Goal: Transaction & Acquisition: Purchase product/service

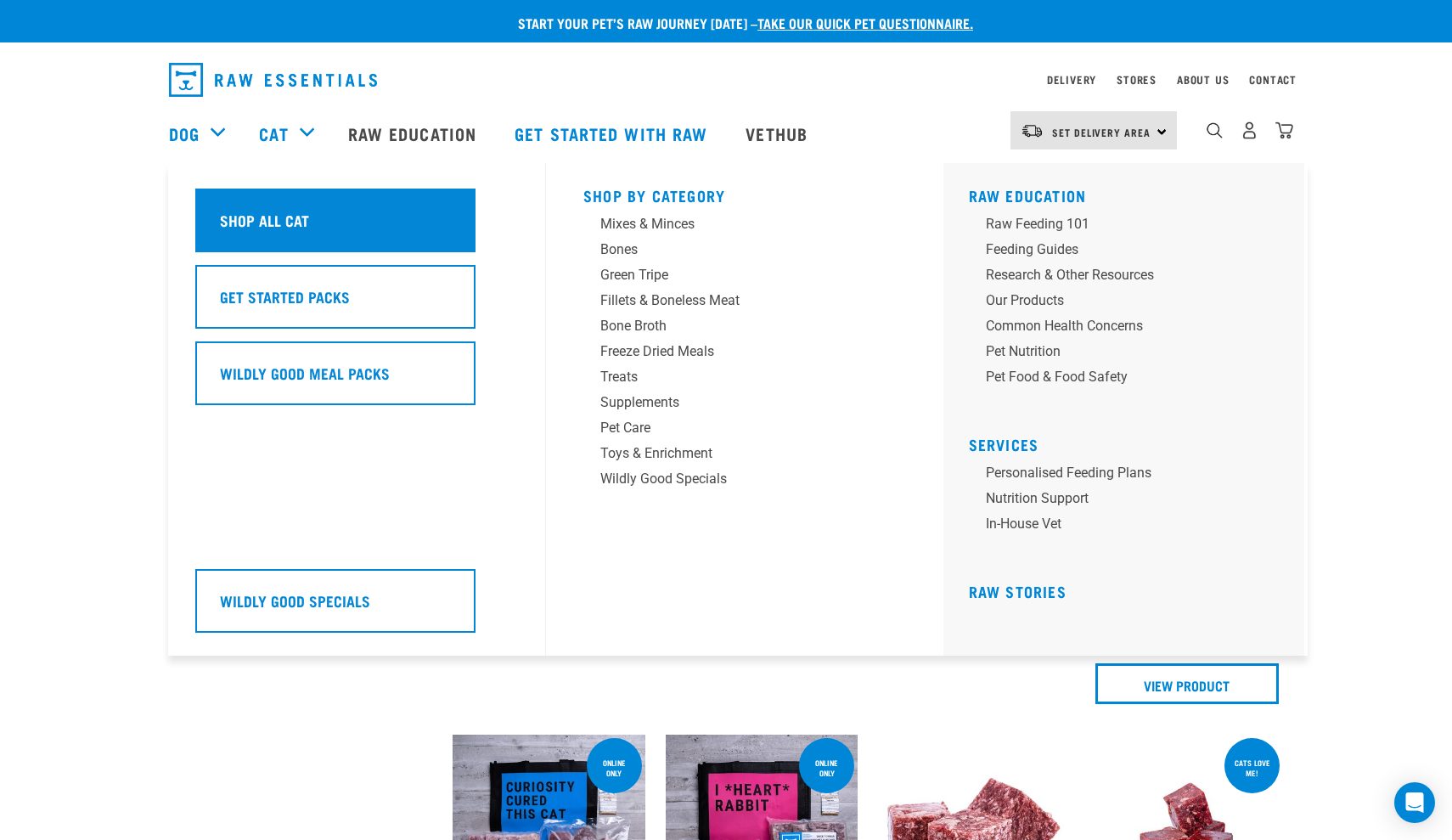
click at [249, 222] on div "Shop All Cat" at bounding box center [336, 220] width 280 height 64
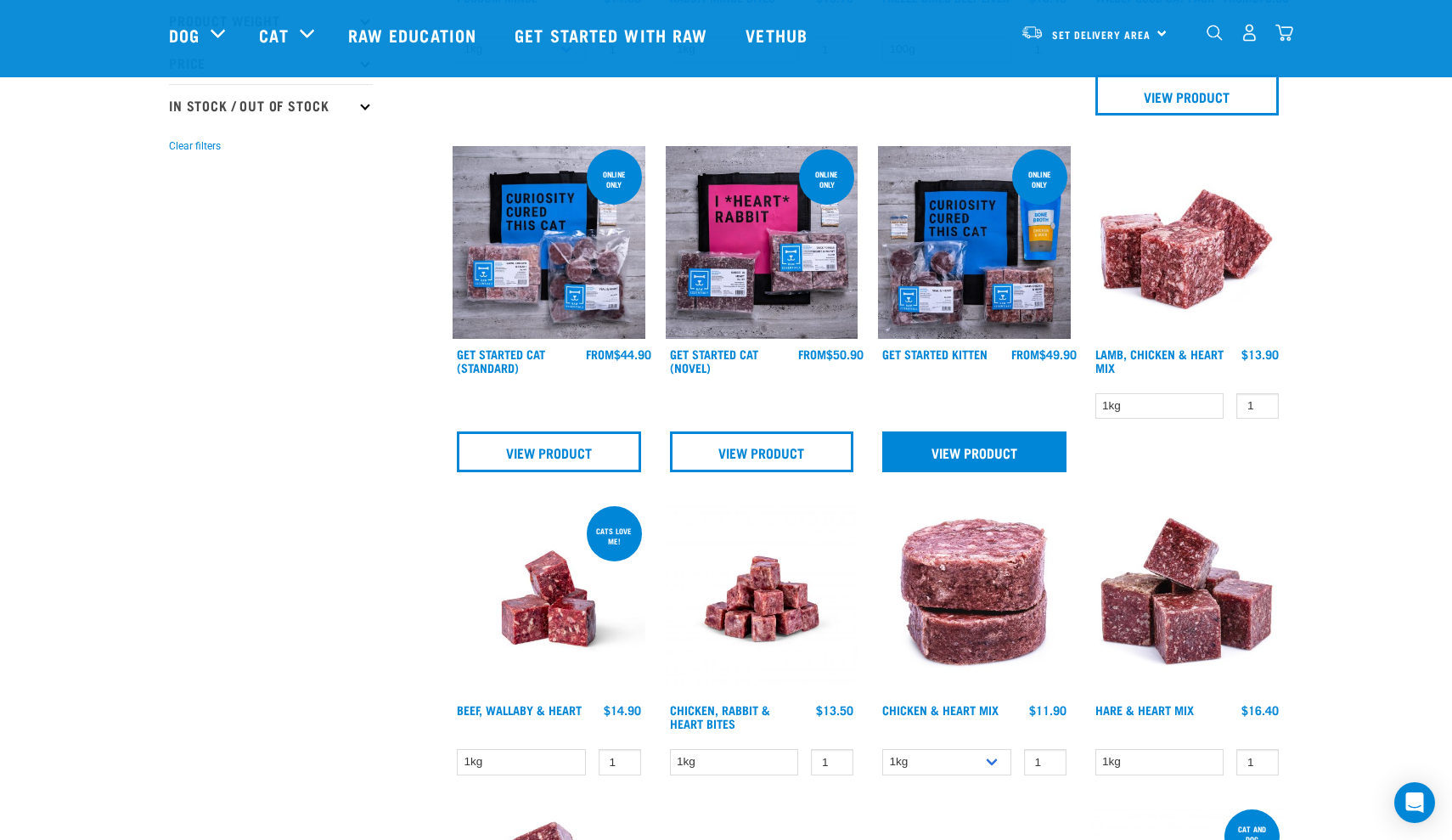
scroll to position [462, 0]
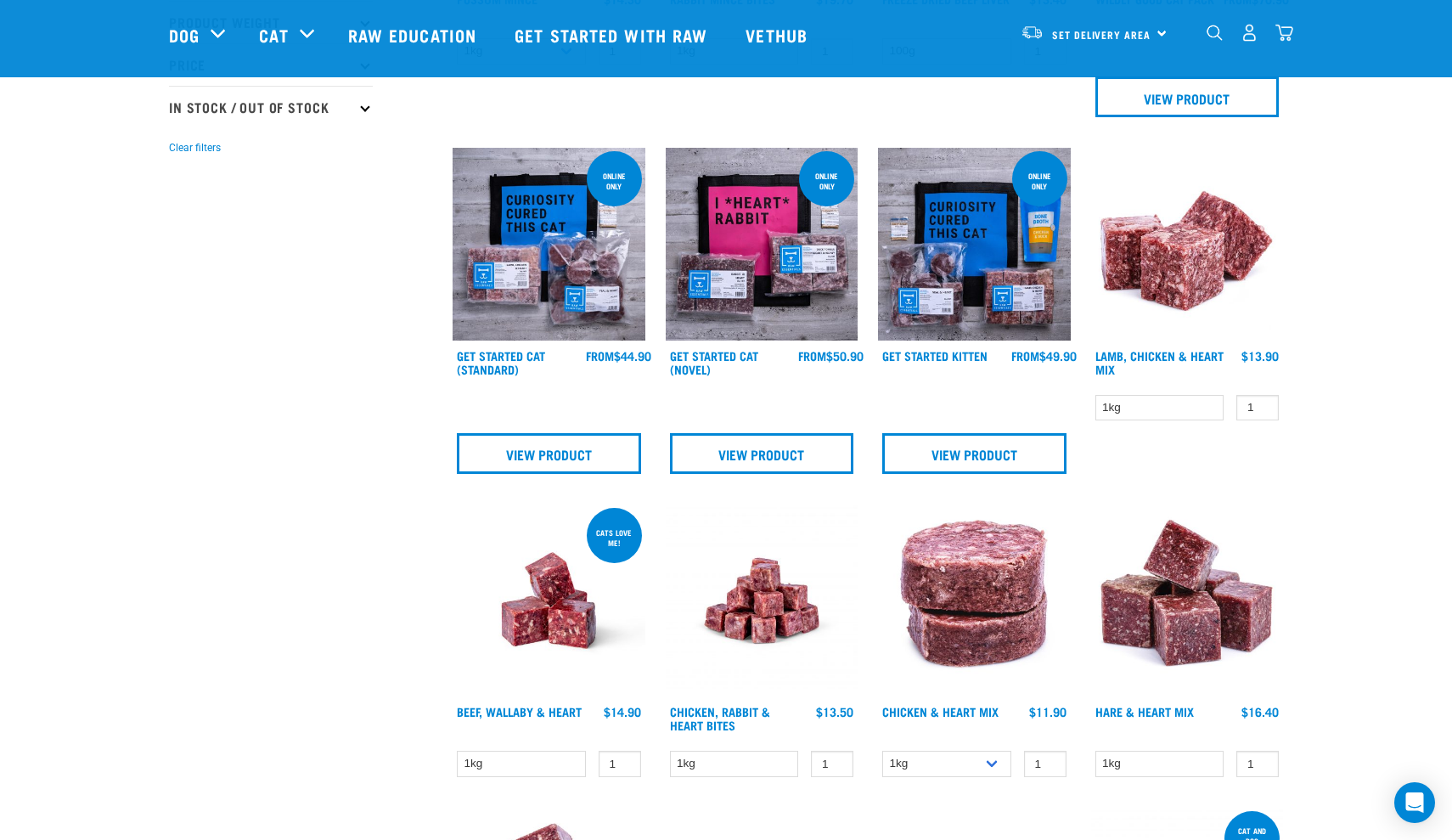
click at [964, 300] on img at bounding box center [974, 244] width 193 height 193
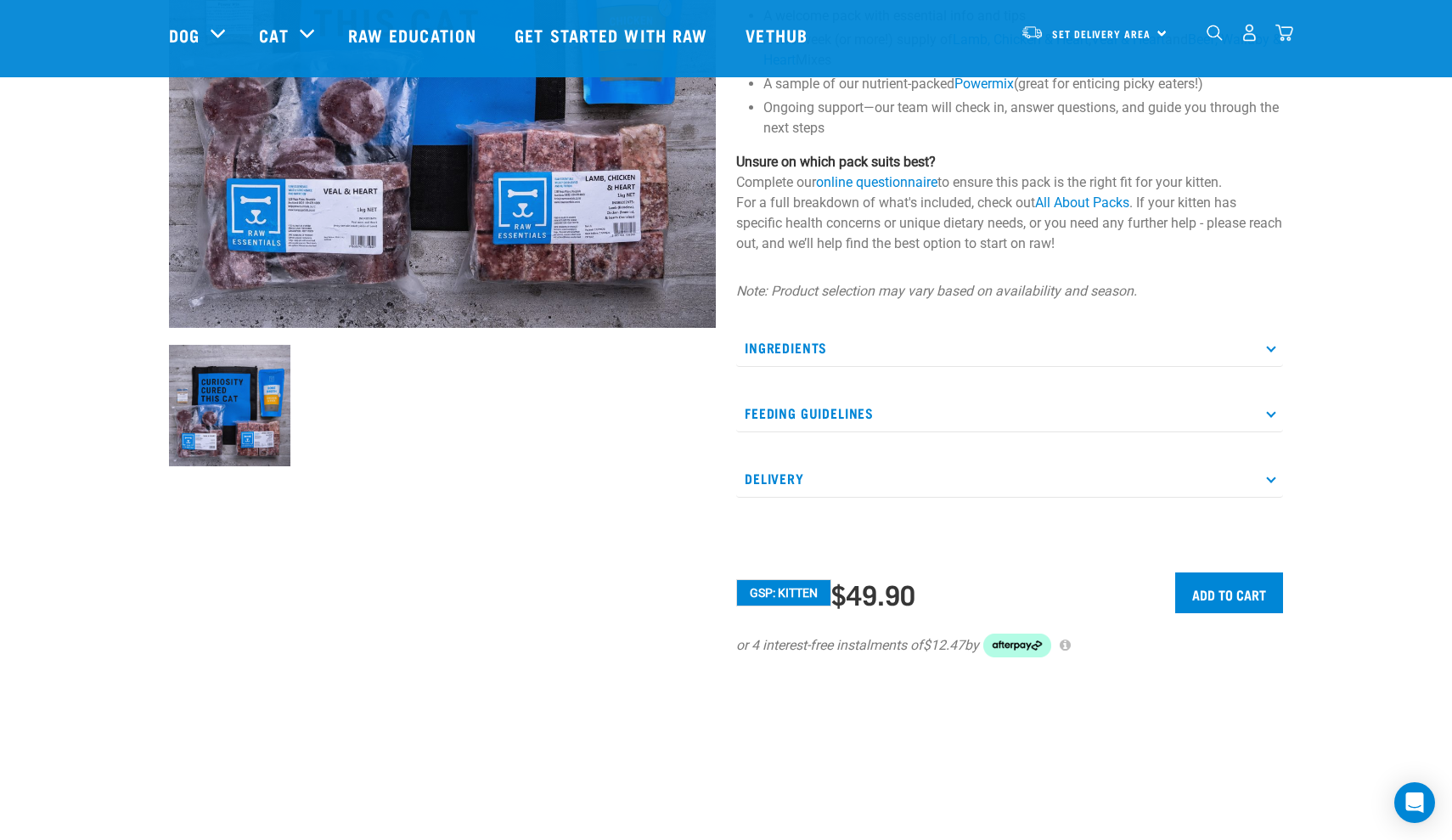
scroll to position [344, 0]
click at [1220, 589] on input "Add to cart" at bounding box center [1229, 591] width 108 height 41
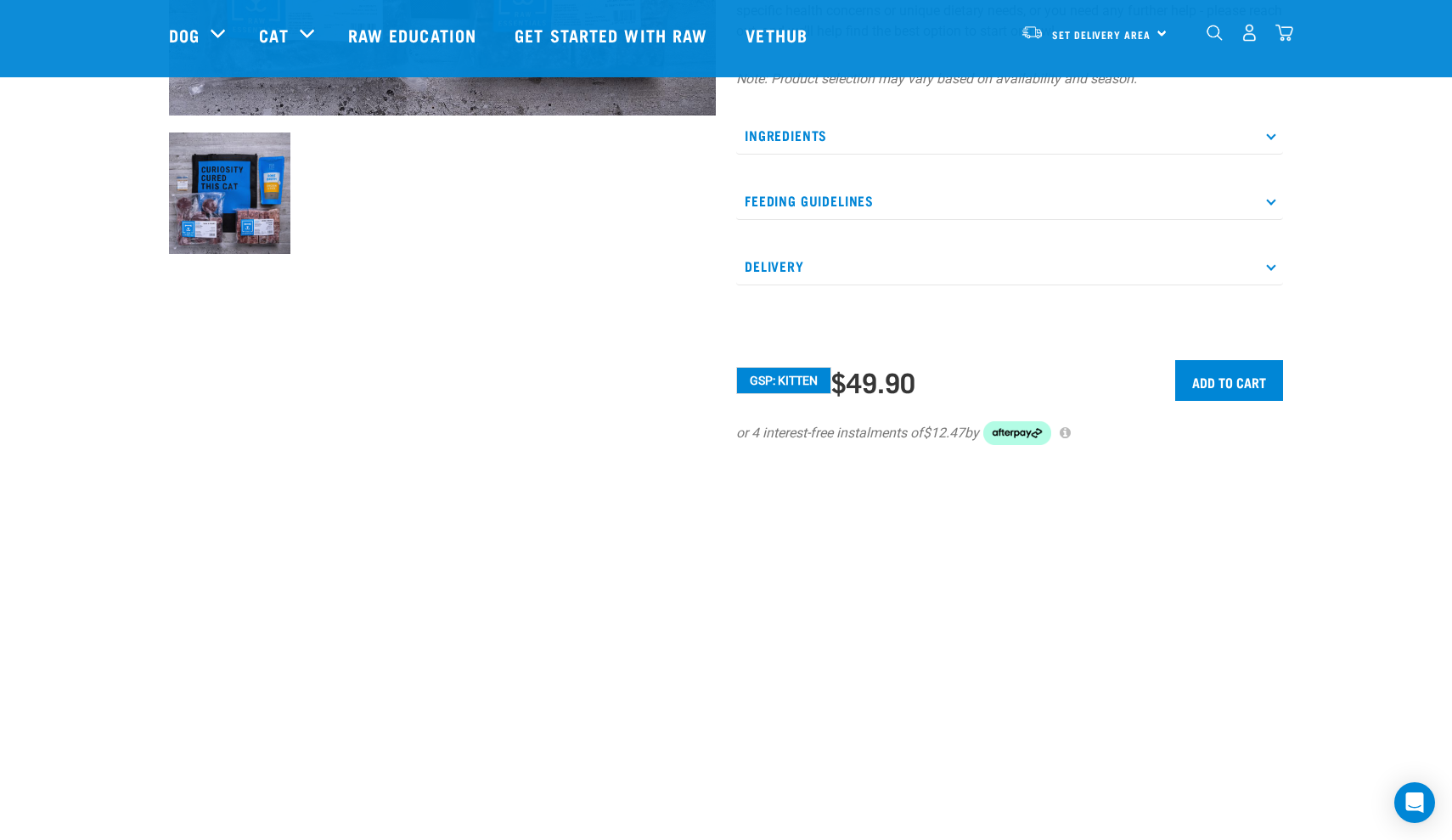
scroll to position [561, 0]
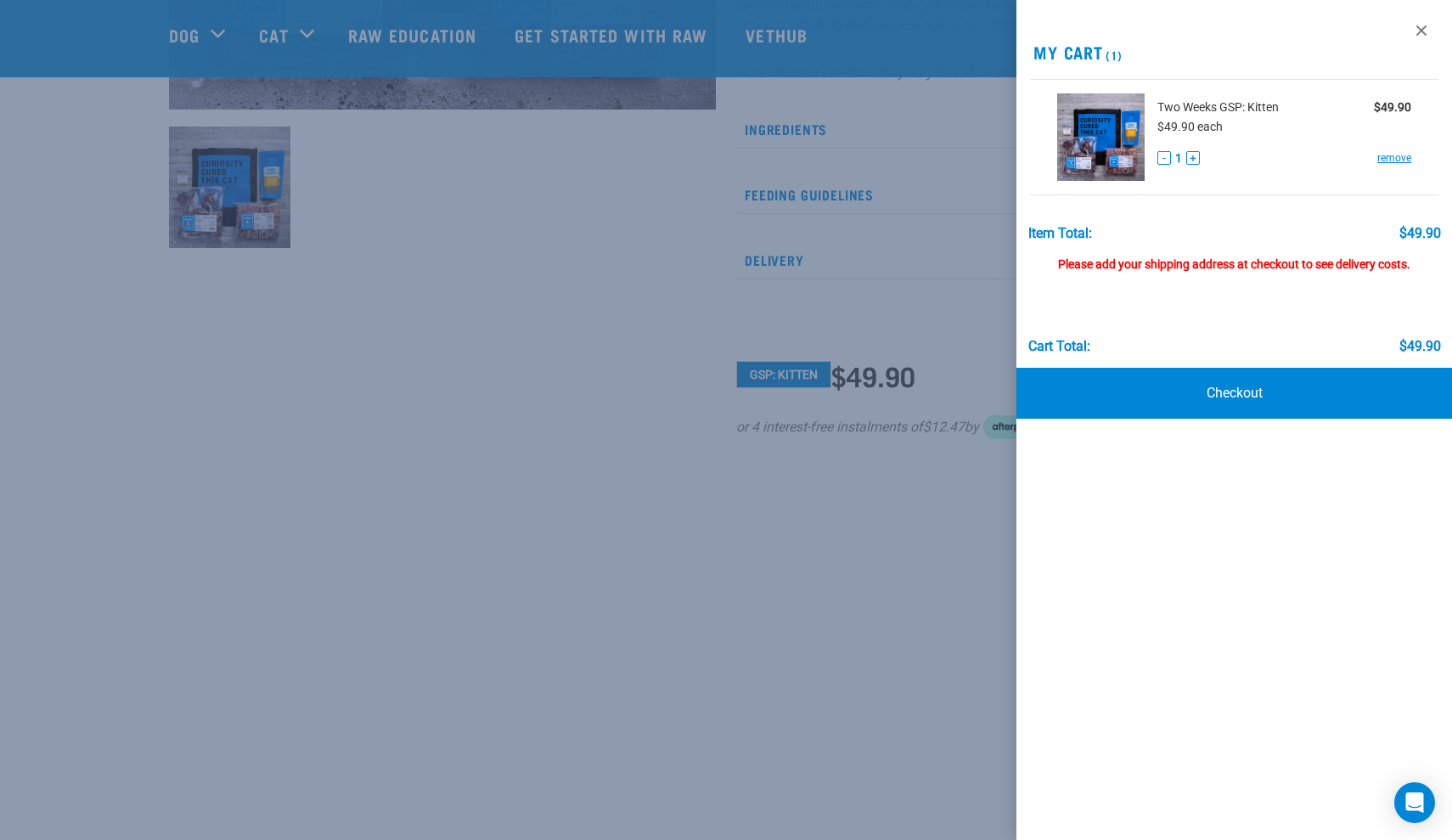
click at [513, 351] on div at bounding box center [726, 420] width 1452 height 840
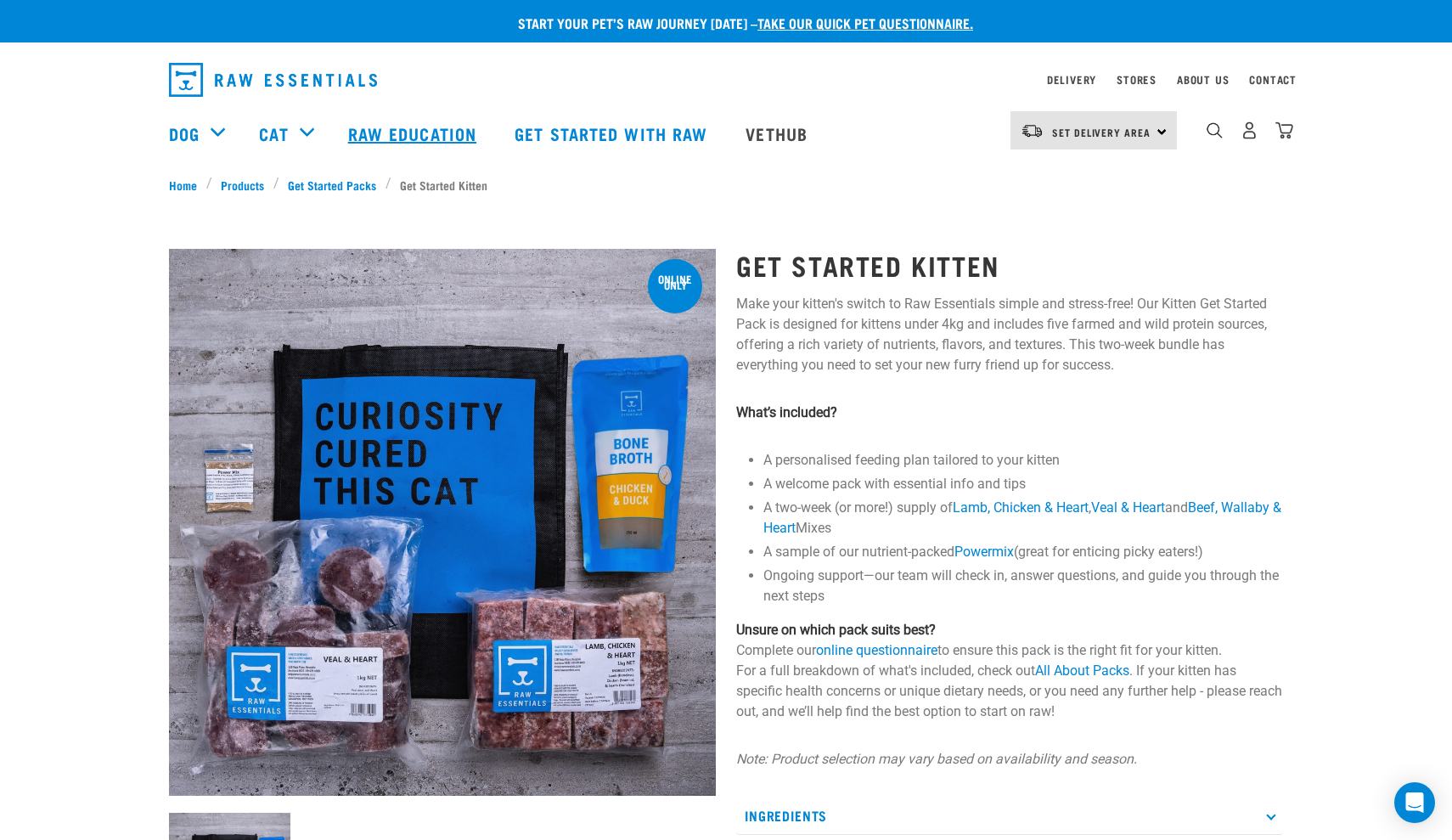
scroll to position [0, 0]
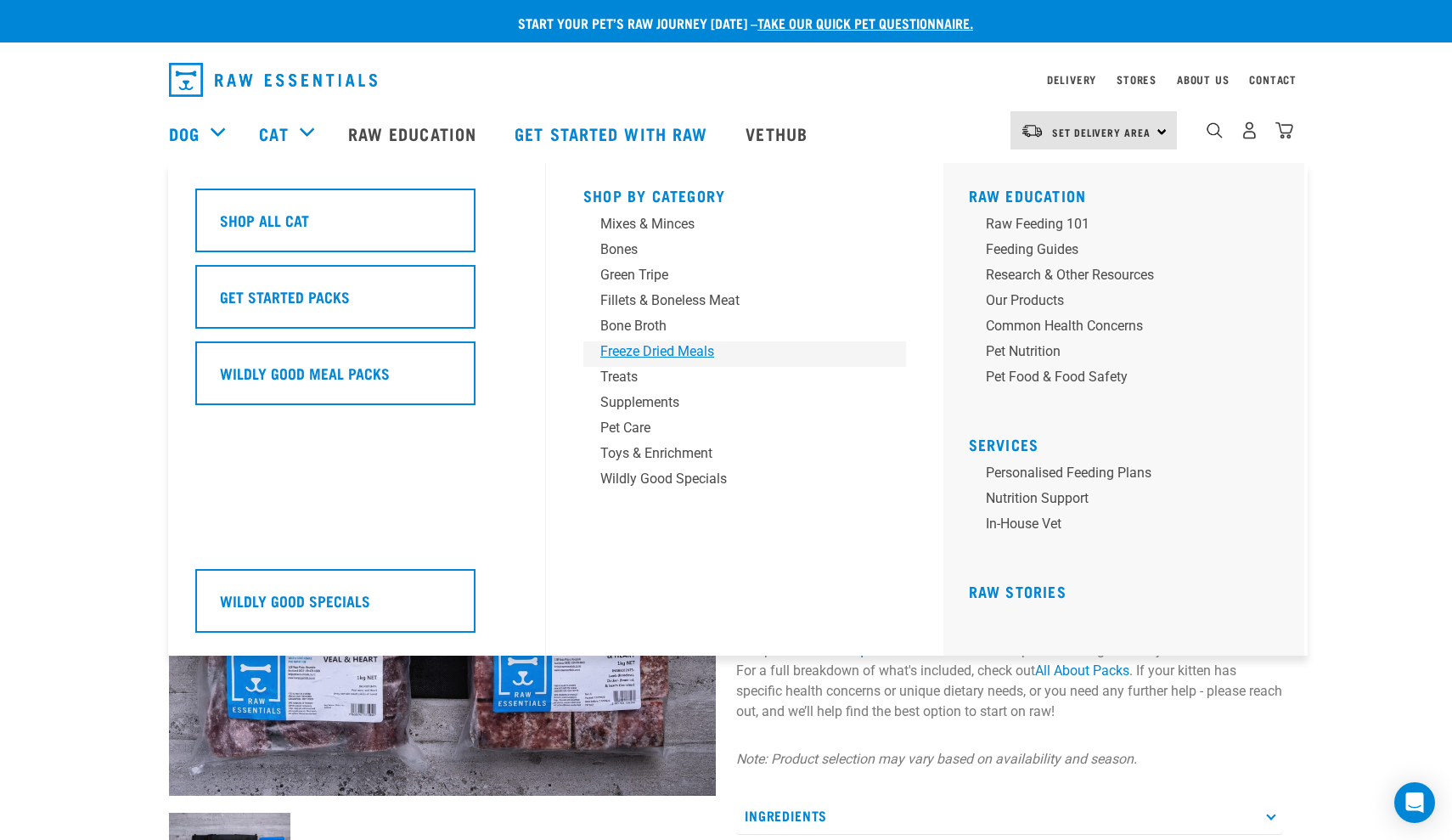
click at [618, 349] on div "Freeze Dried Meals" at bounding box center [733, 351] width 265 height 21
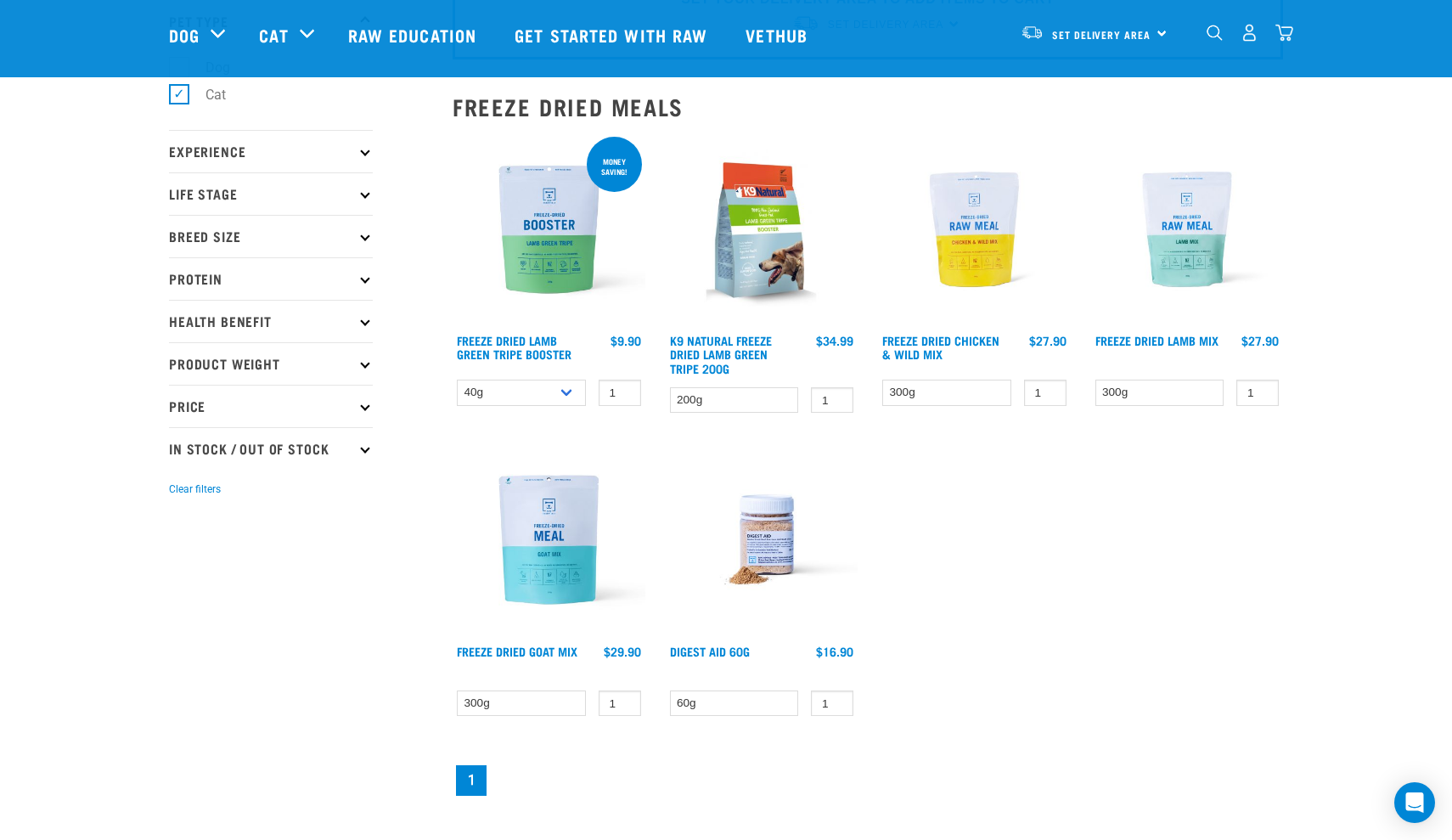
scroll to position [120, 0]
click at [778, 554] on img at bounding box center [762, 539] width 193 height 193
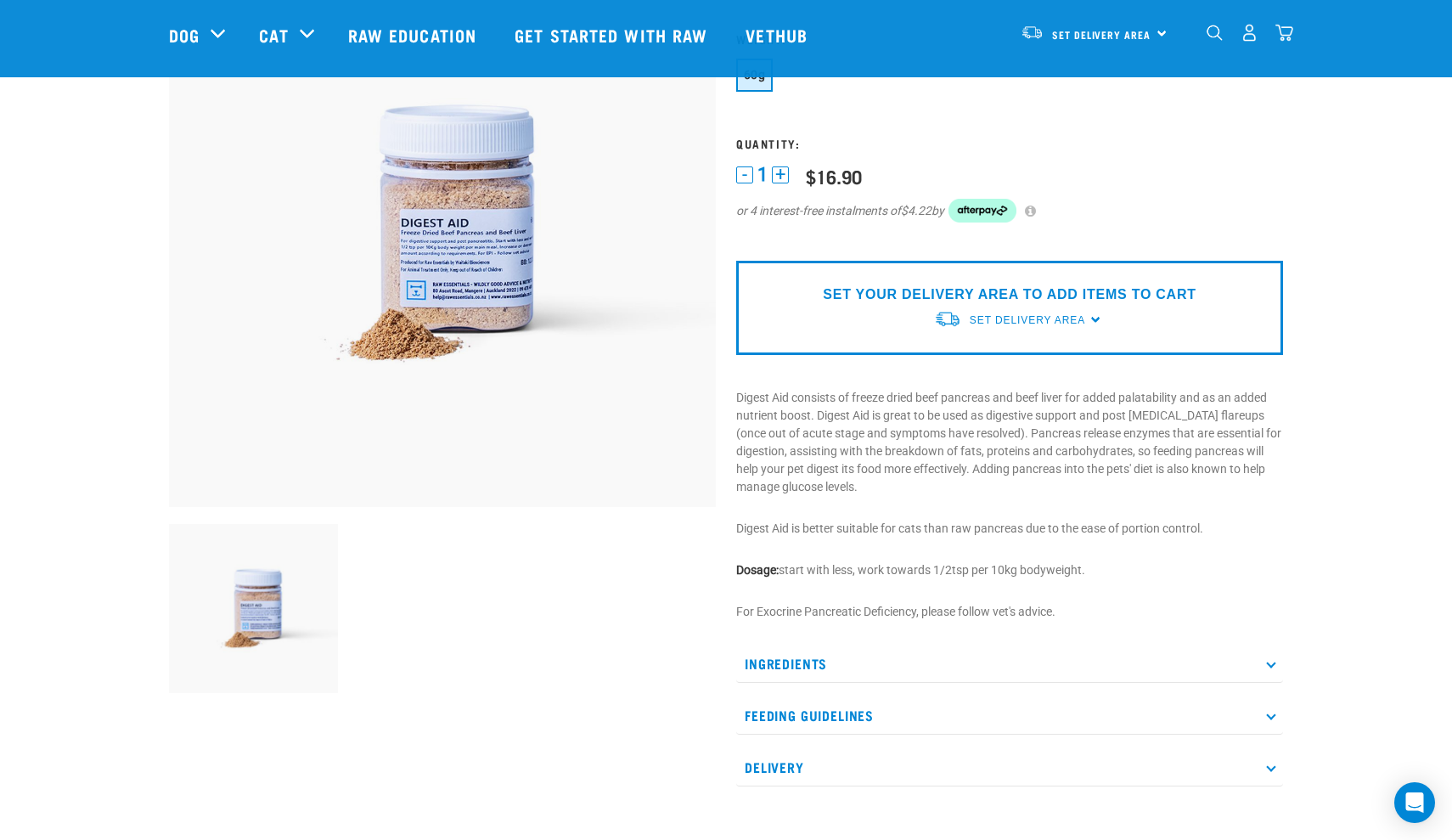
scroll to position [166, 0]
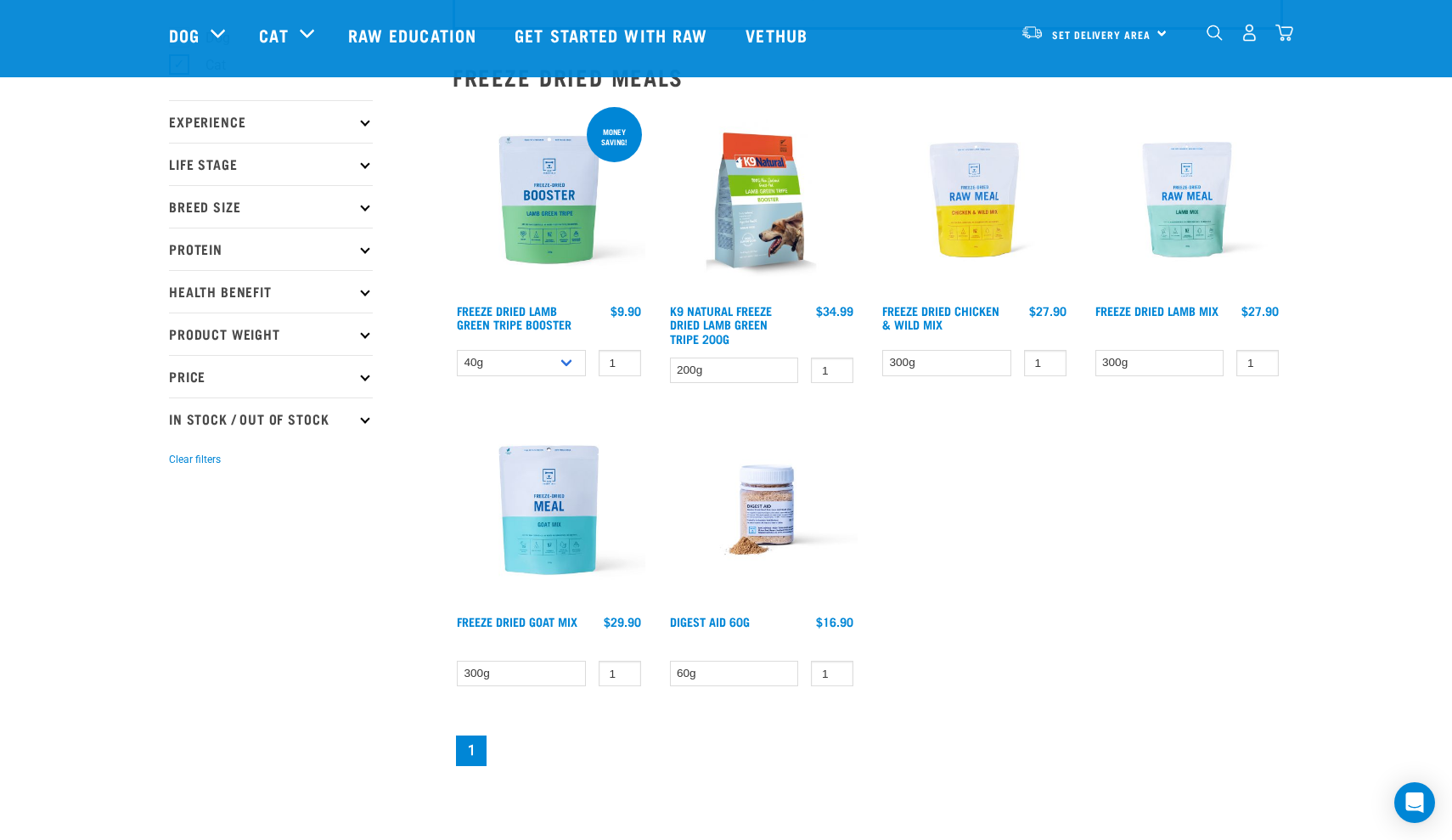
scroll to position [152, 0]
click at [611, 249] on img at bounding box center [549, 199] width 193 height 193
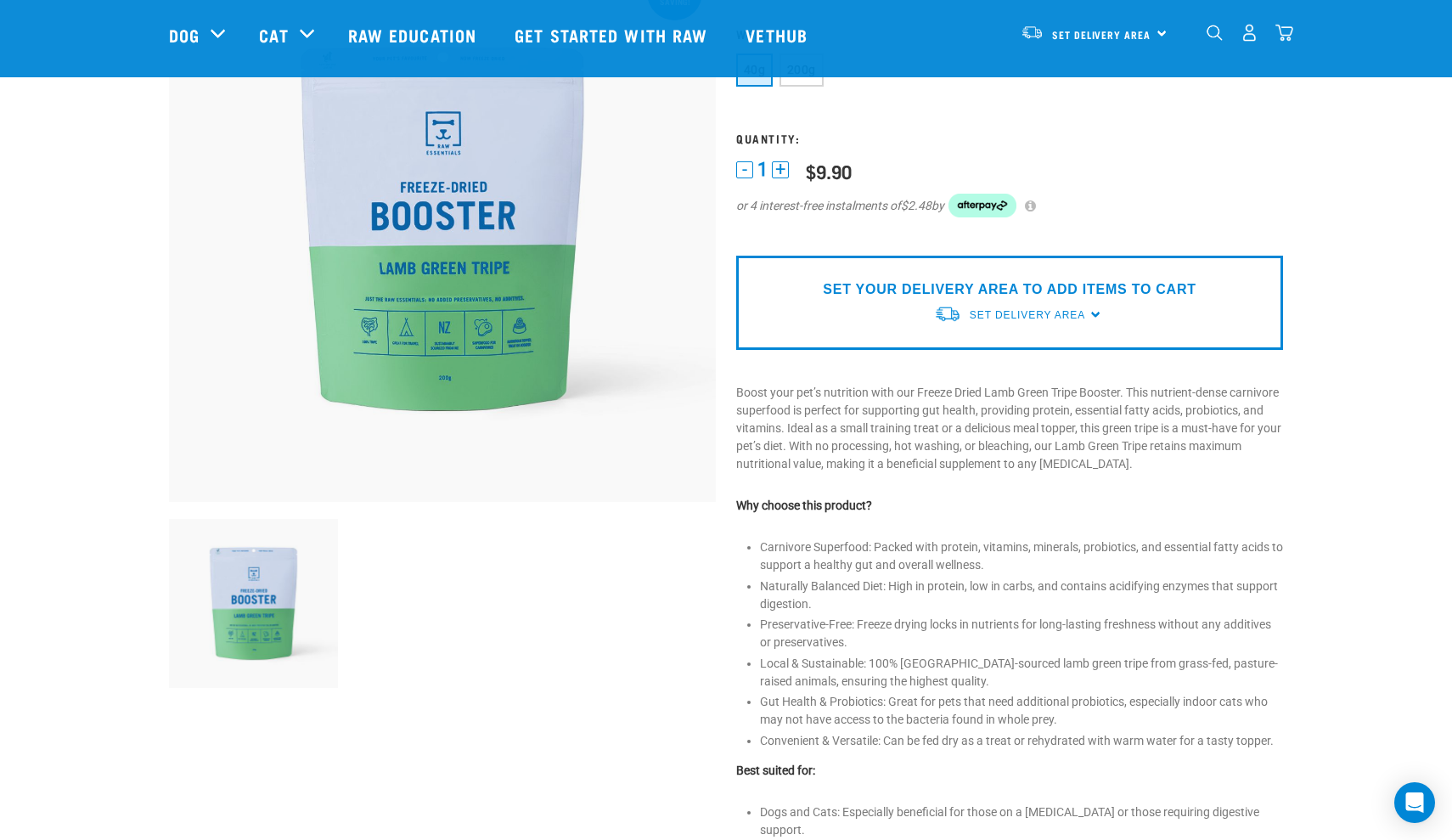
scroll to position [167, 0]
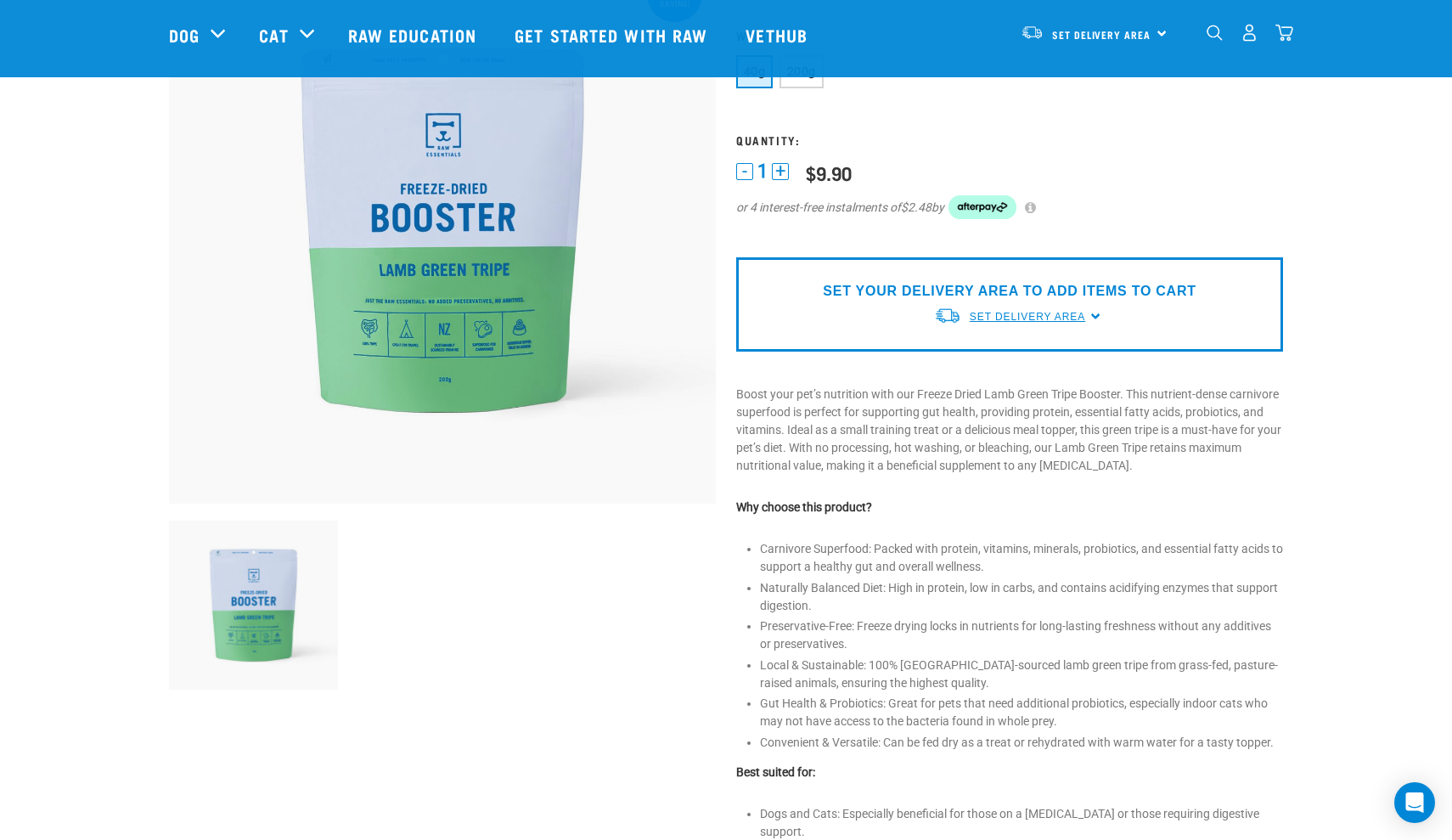
click at [1002, 323] on span "Set Delivery Area" at bounding box center [1027, 317] width 115 height 12
click at [999, 370] on link "[GEOGRAPHIC_DATA]" at bounding box center [1019, 356] width 169 height 28
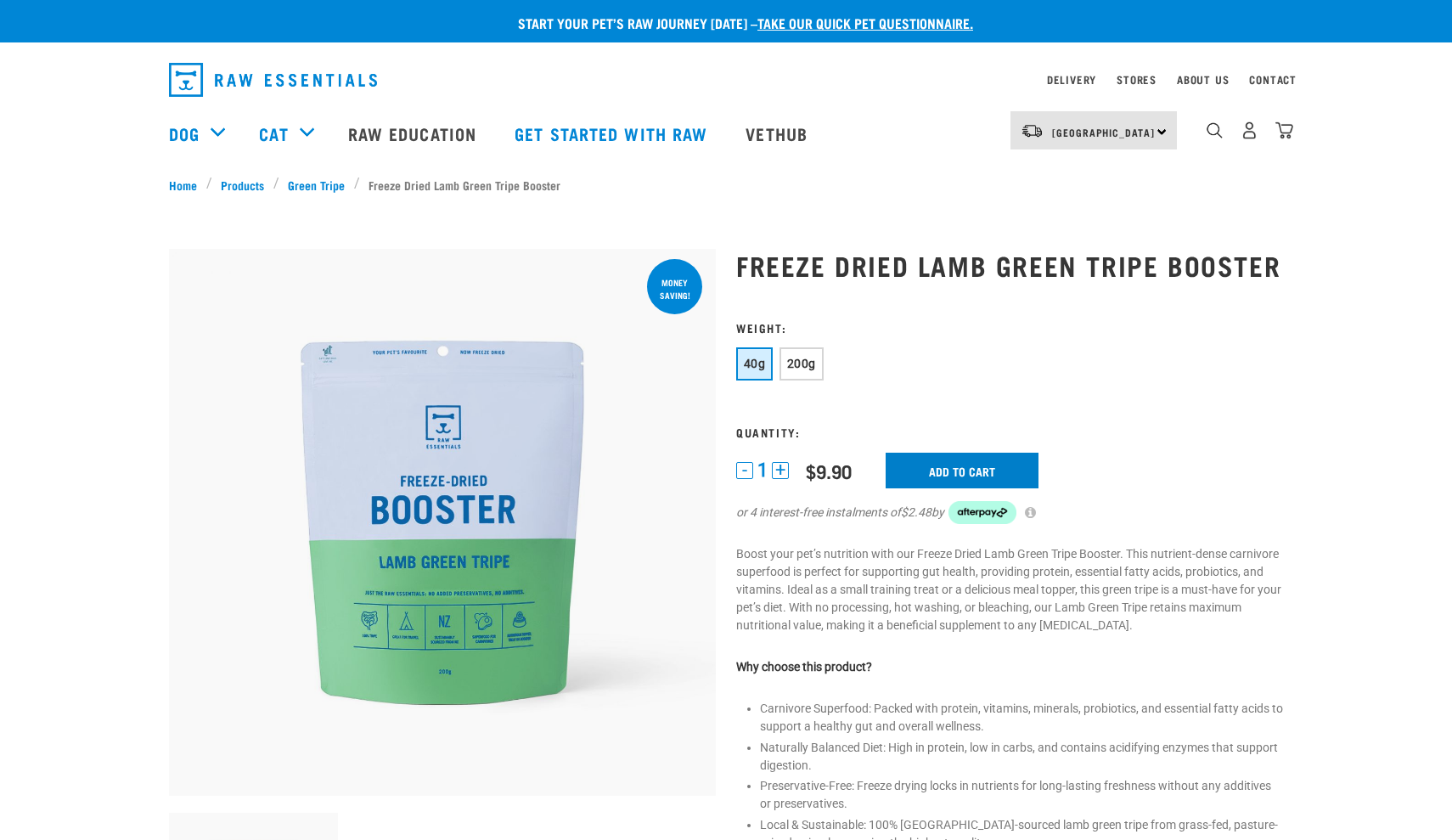
click at [998, 489] on input "Add to cart" at bounding box center [962, 471] width 153 height 36
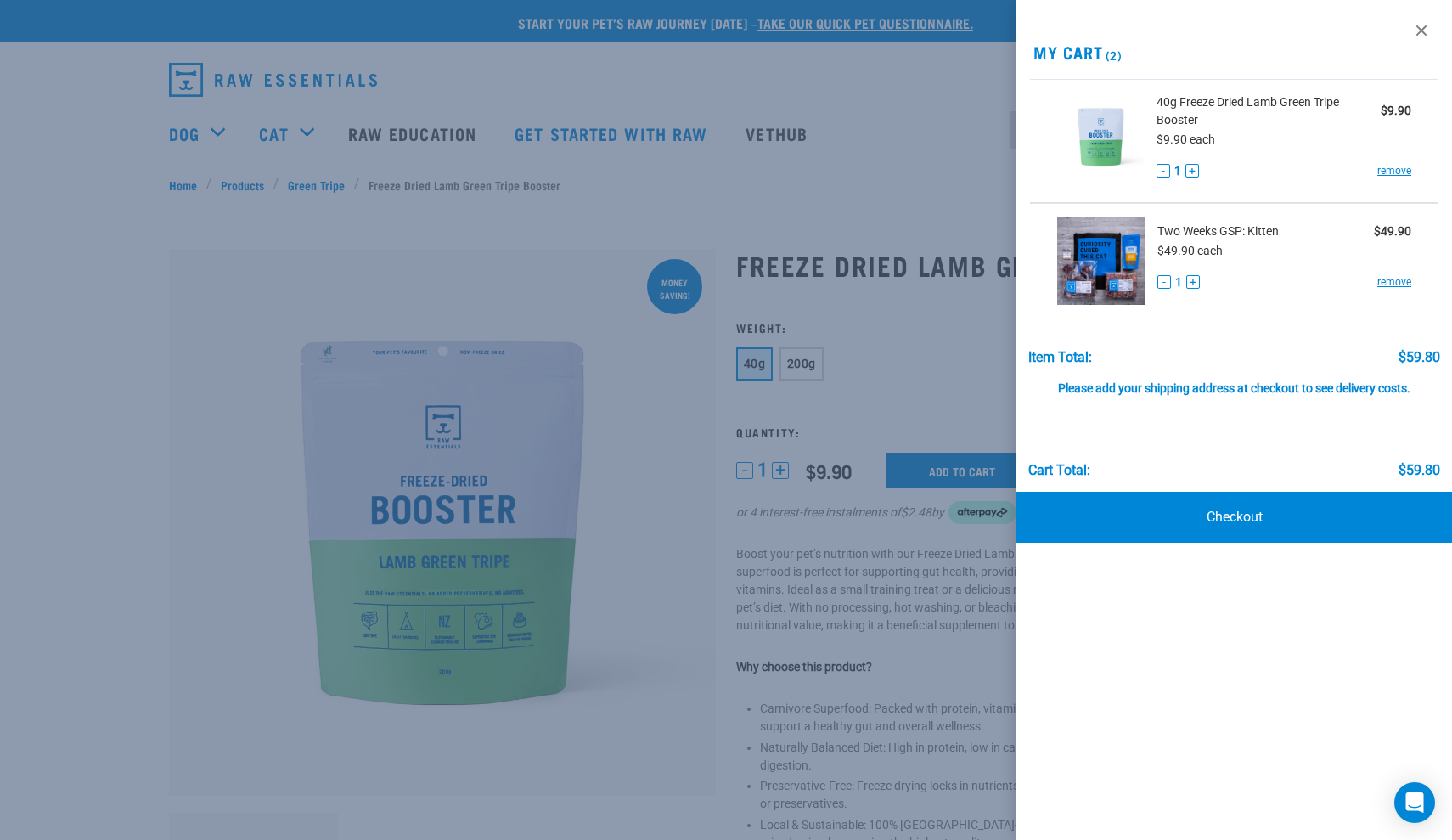
click at [227, 333] on div at bounding box center [726, 420] width 1452 height 840
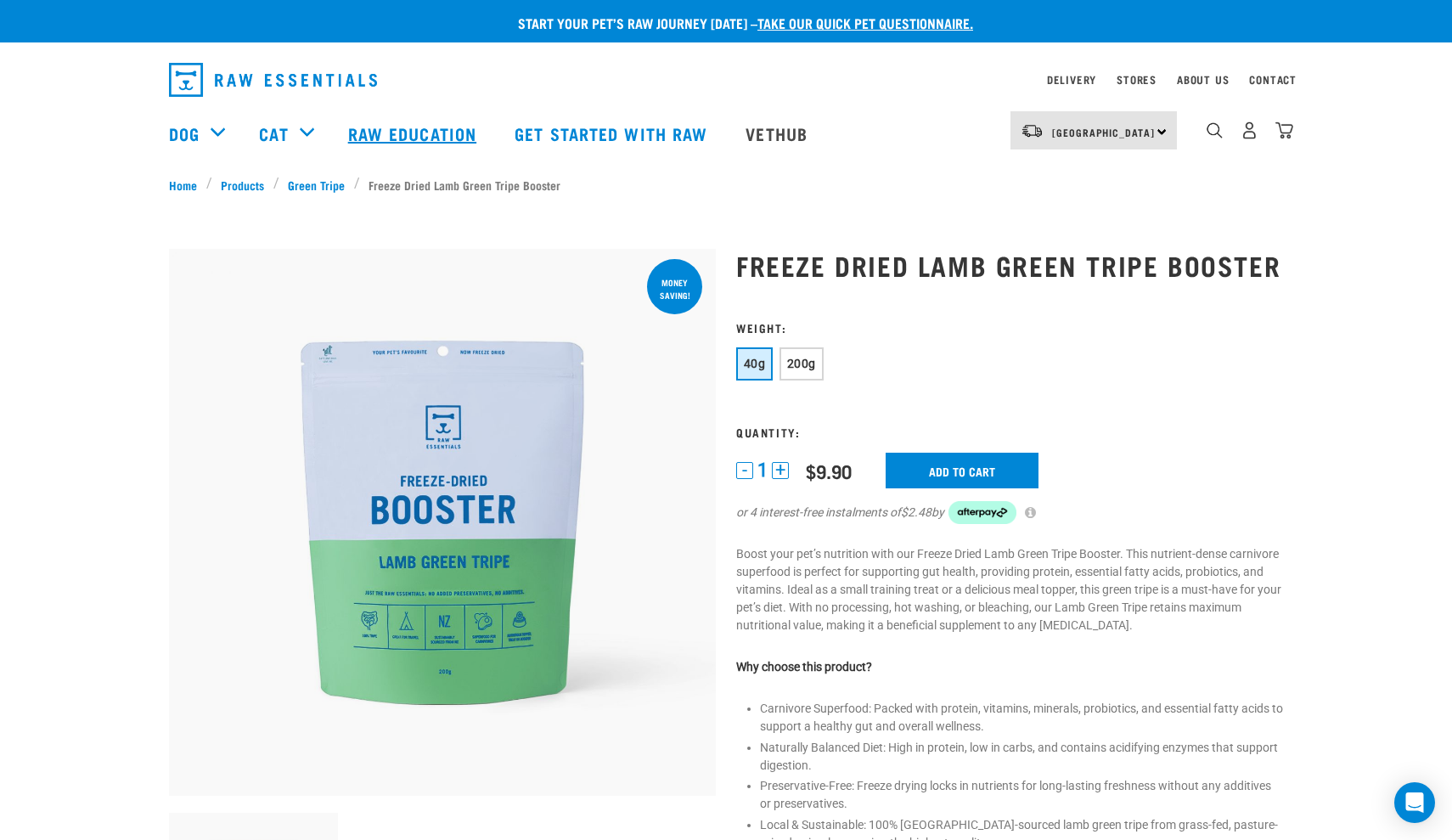
click at [419, 137] on link "Raw Education" at bounding box center [414, 133] width 167 height 68
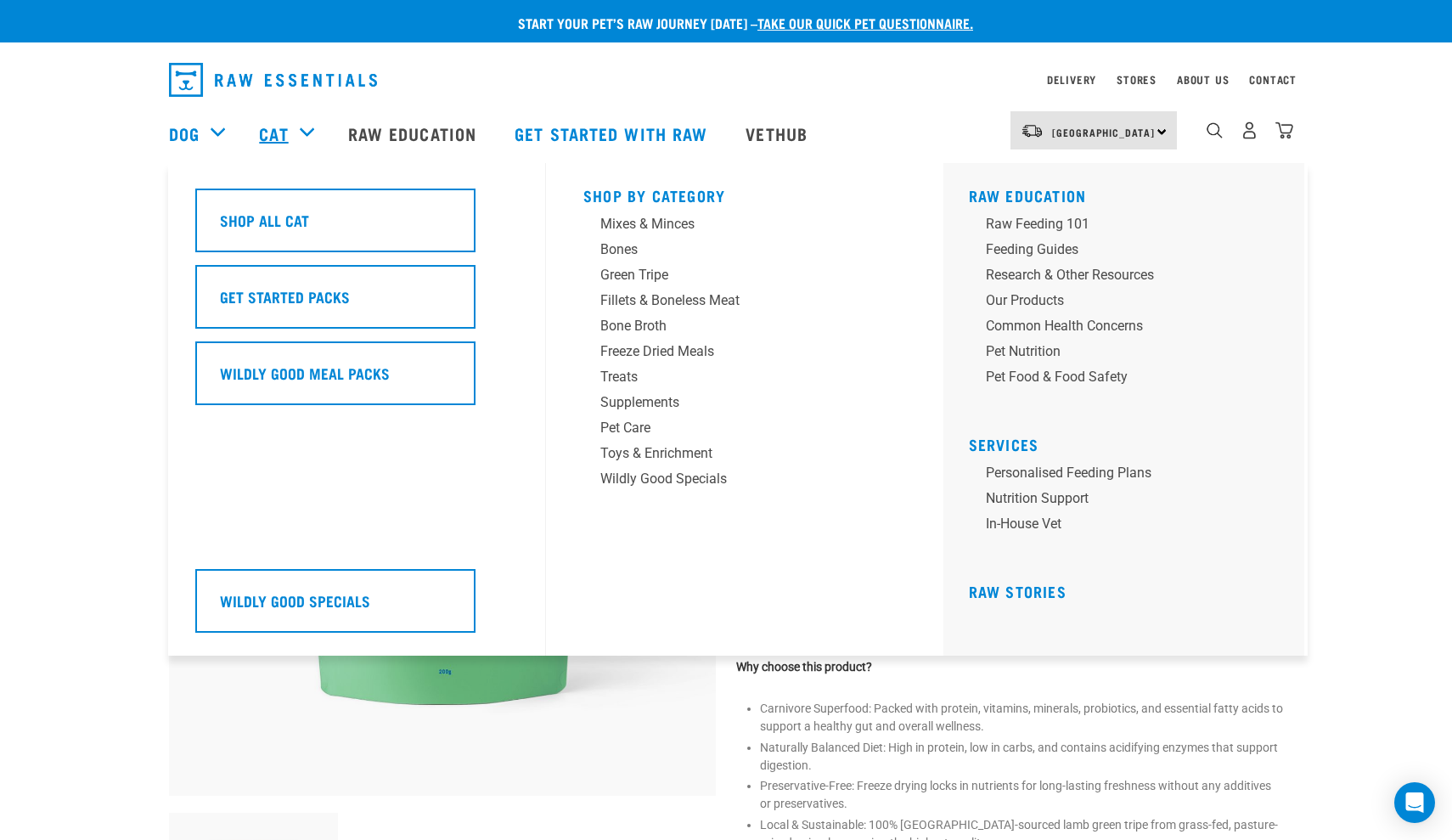
click at [279, 141] on link "Cat" at bounding box center [273, 133] width 29 height 26
click at [631, 396] on div "Supplements" at bounding box center [733, 402] width 265 height 21
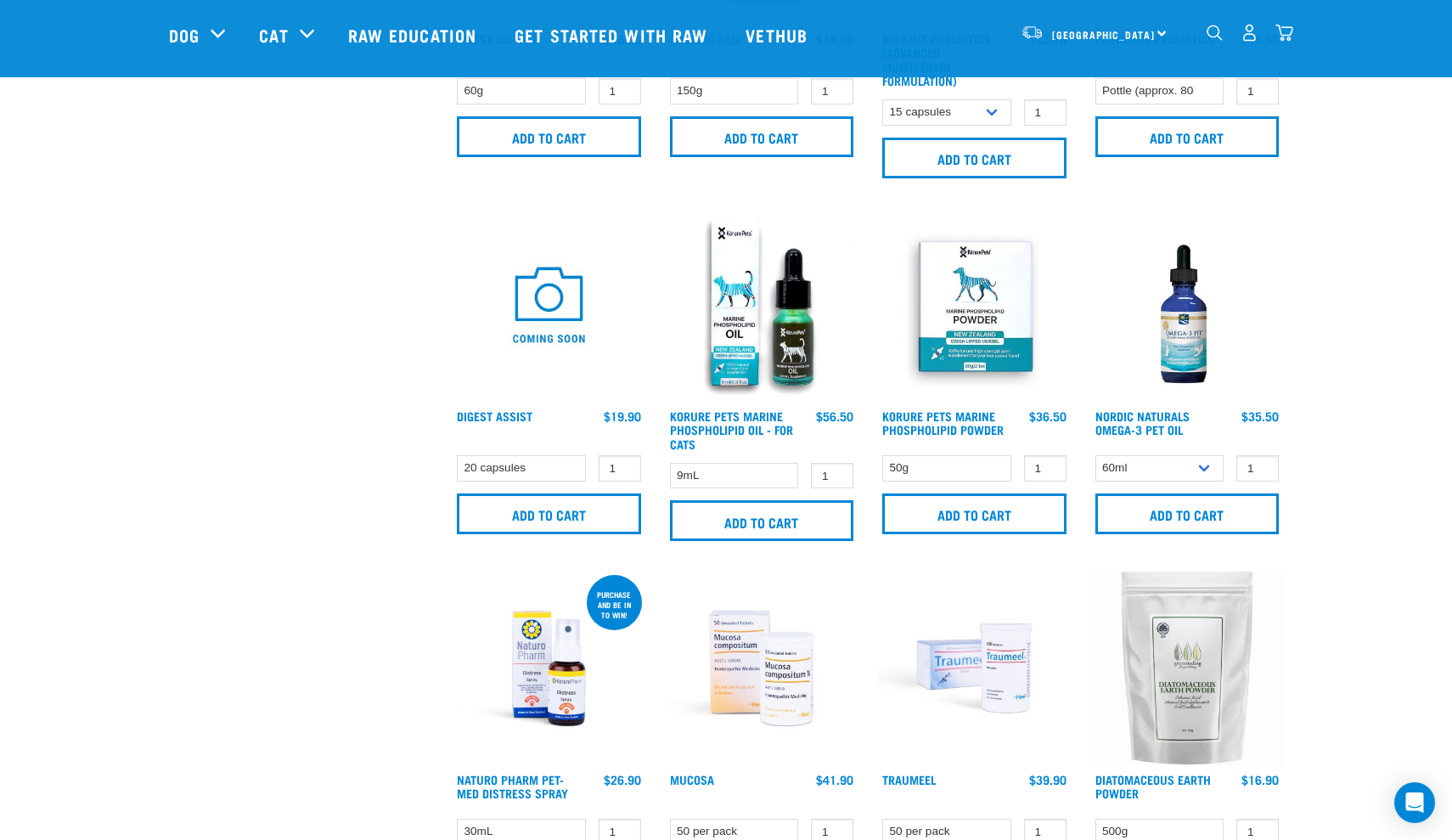
scroll to position [639, 0]
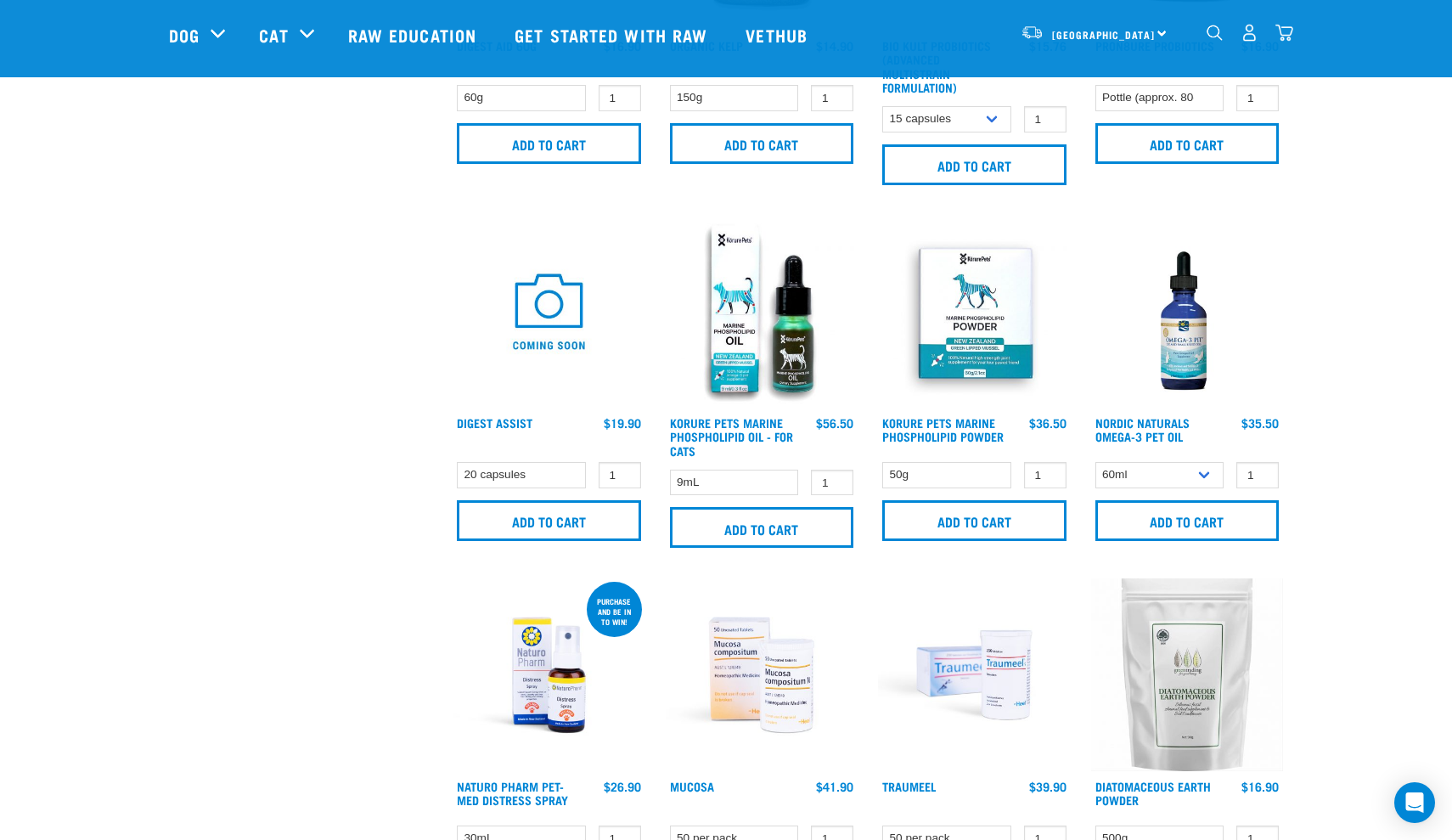
click at [737, 328] on img at bounding box center [762, 312] width 193 height 193
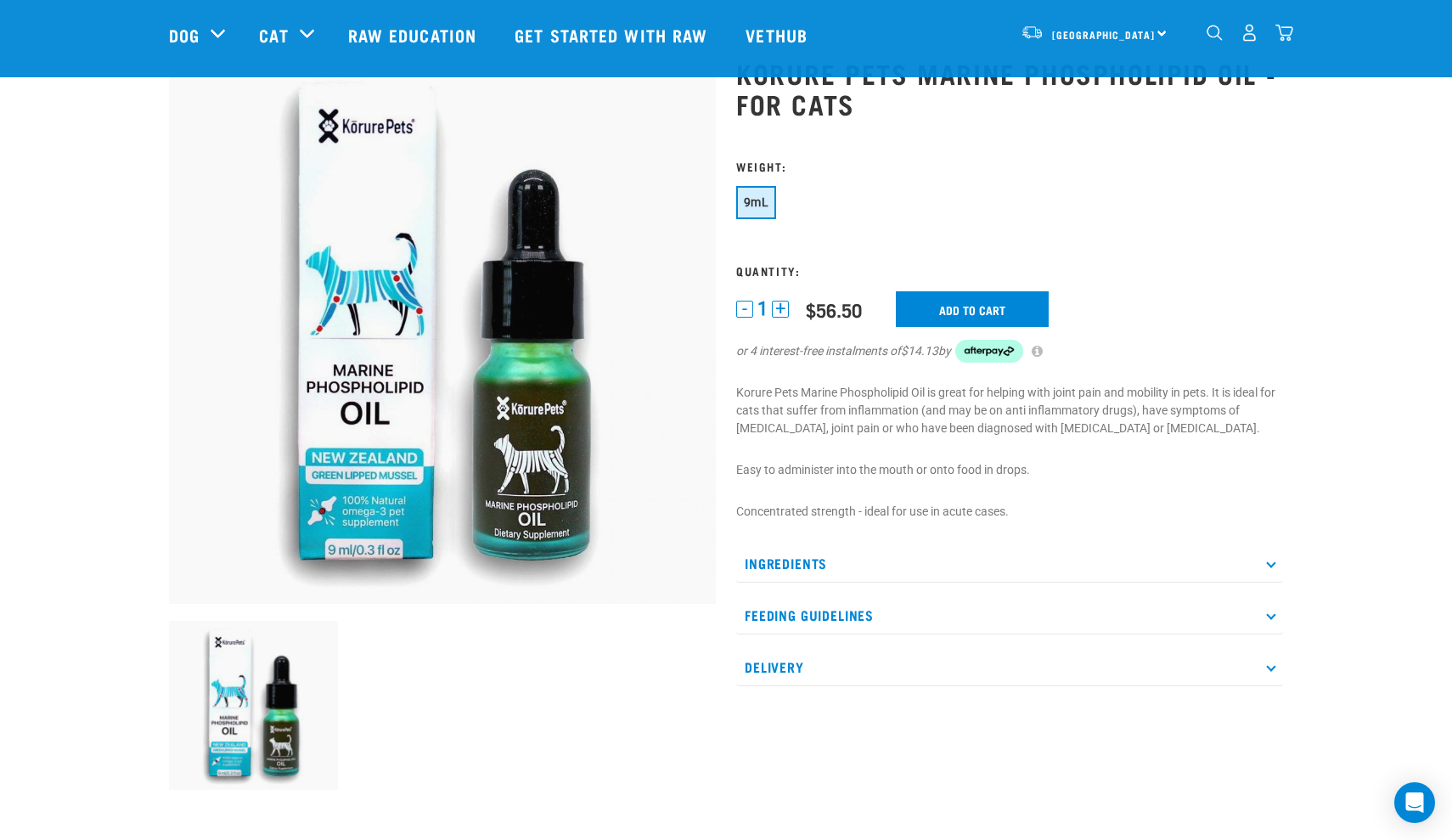
scroll to position [73, 0]
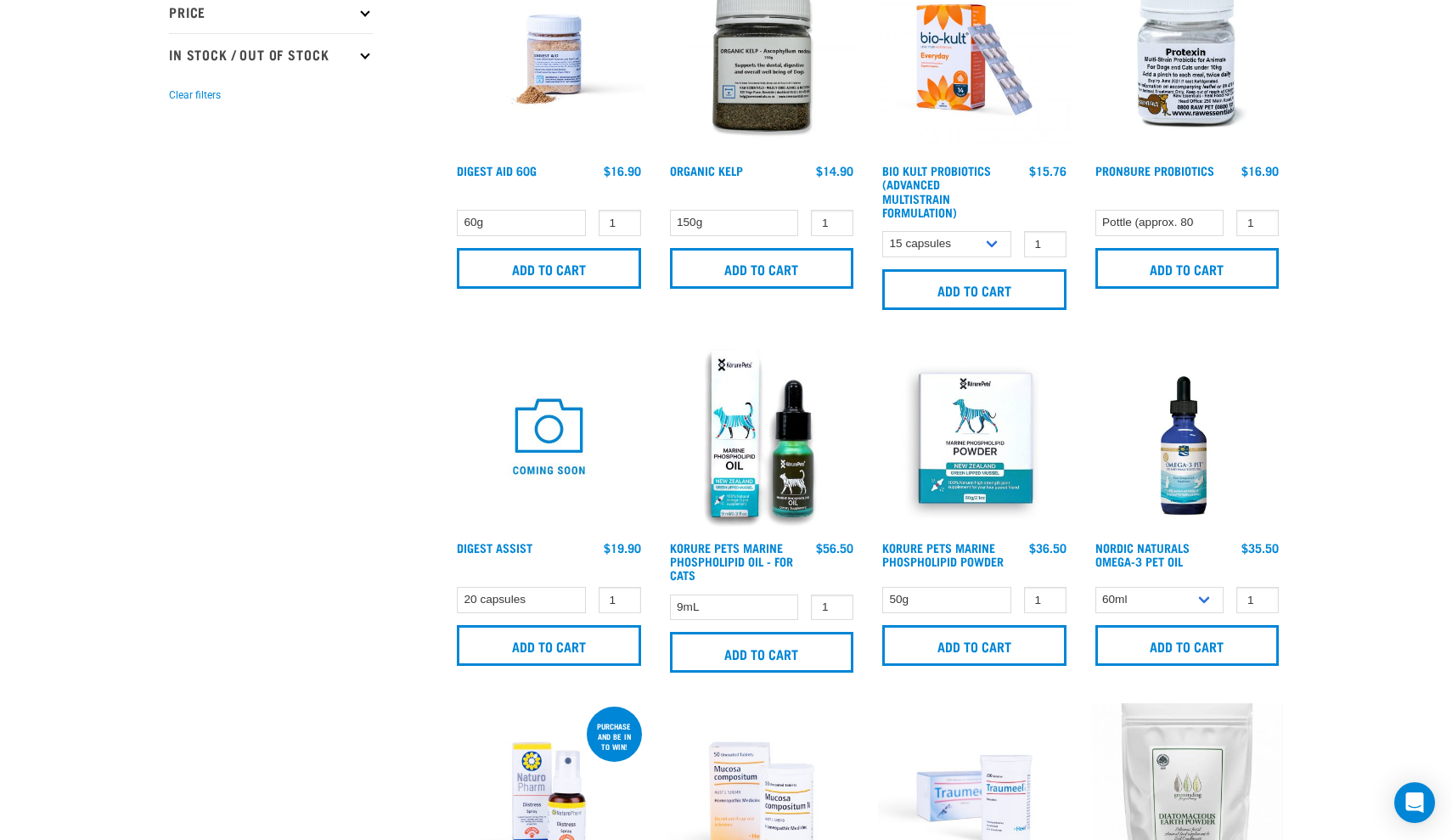
click at [1187, 462] on img at bounding box center [1188, 437] width 193 height 193
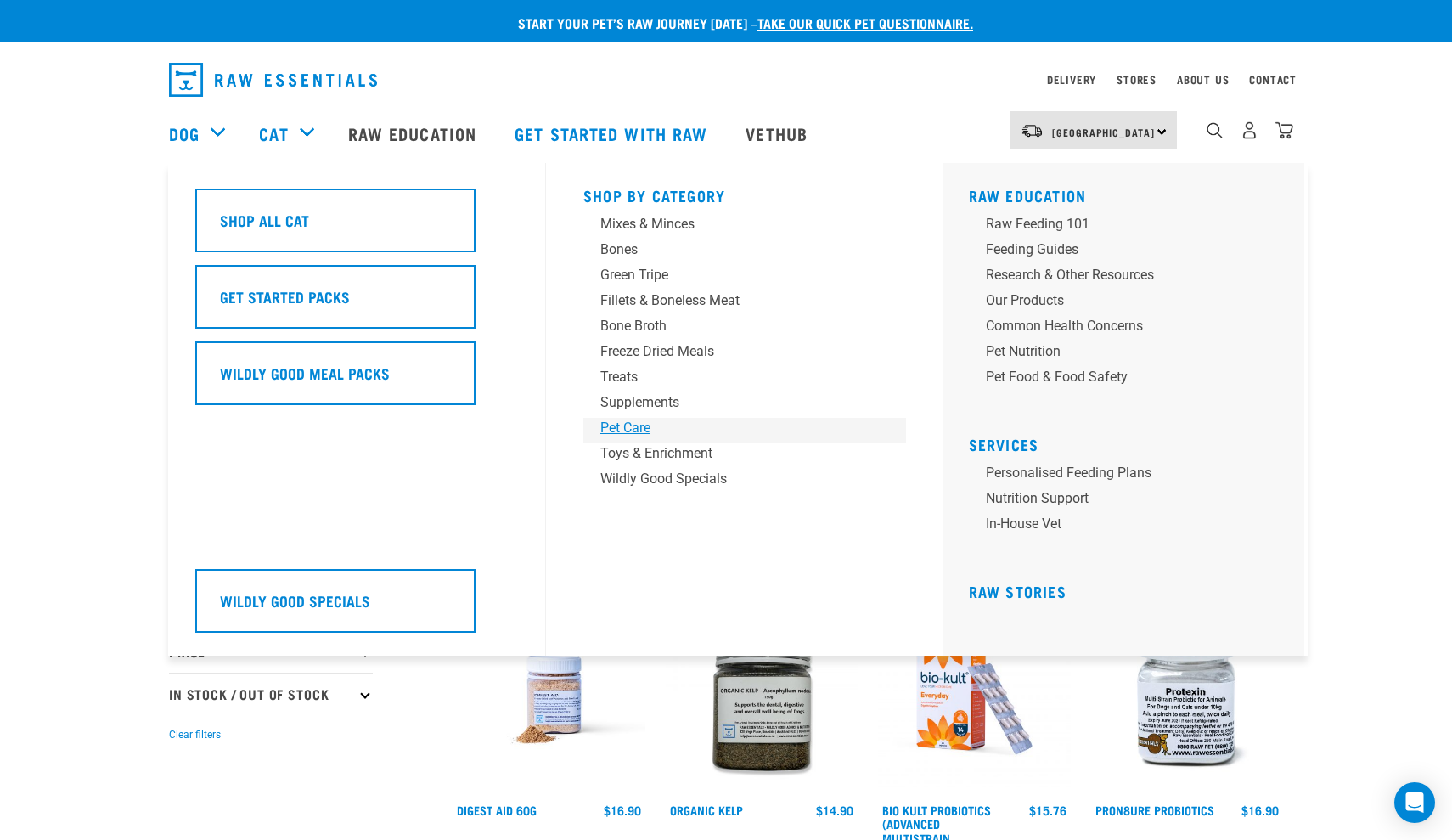
click at [664, 423] on div "Pet Care" at bounding box center [733, 428] width 265 height 21
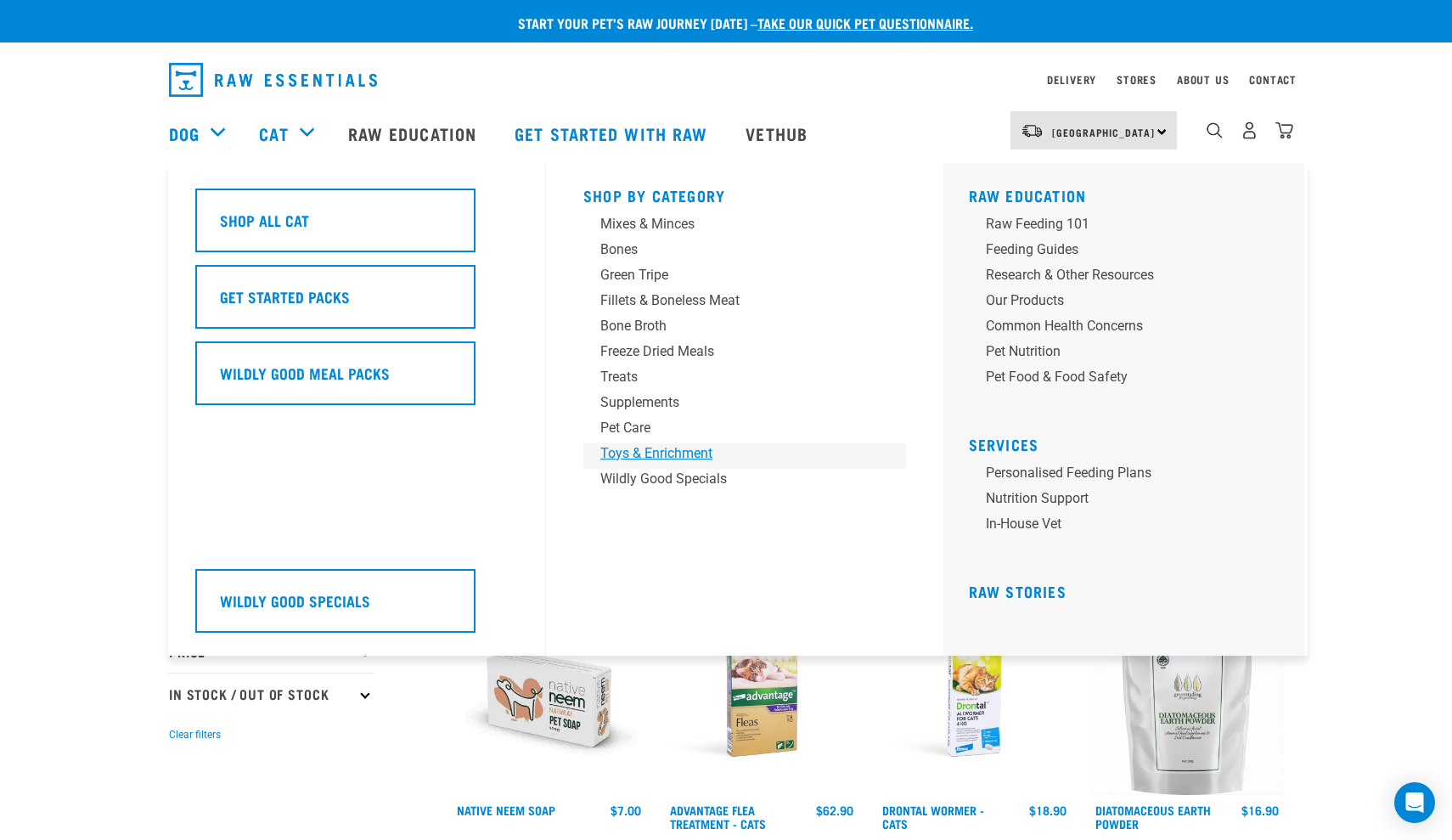
click at [655, 450] on div "Toys & Enrichment" at bounding box center [733, 453] width 265 height 21
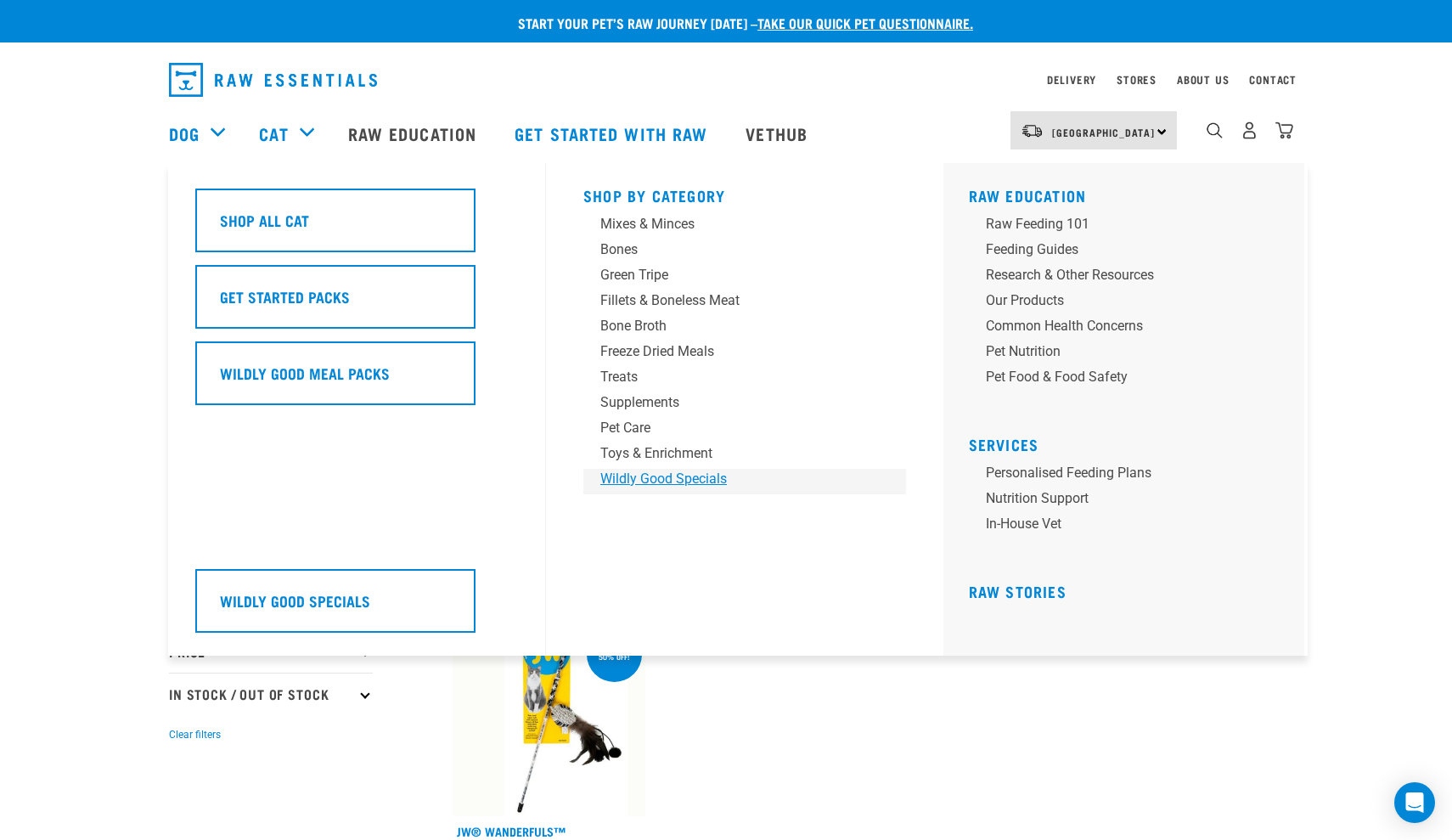
click at [675, 478] on div "Wildly Good Specials" at bounding box center [733, 479] width 265 height 21
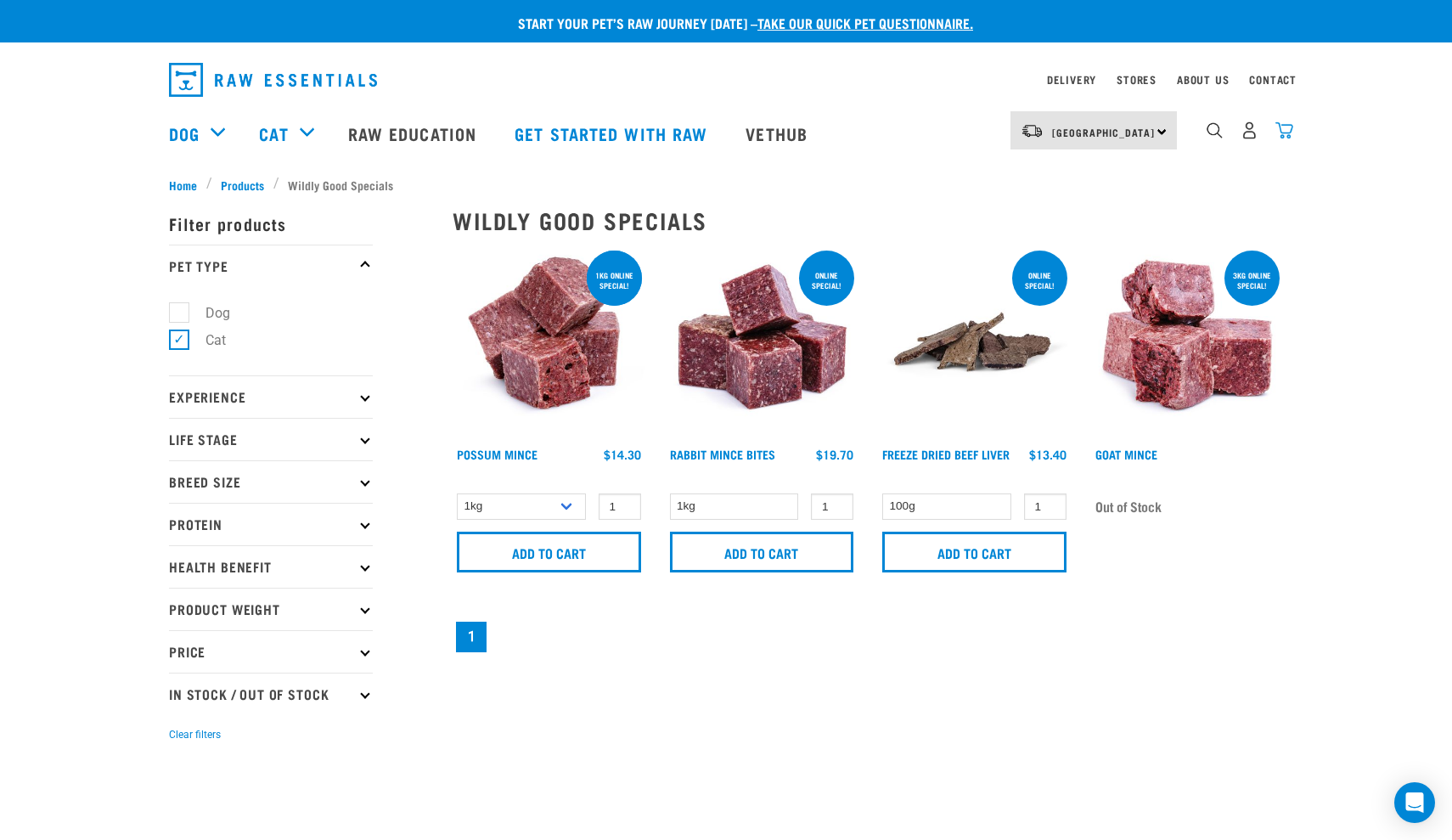
click at [1288, 134] on img "dropdown navigation" at bounding box center [1284, 130] width 18 height 18
